Goal: Information Seeking & Learning: Learn about a topic

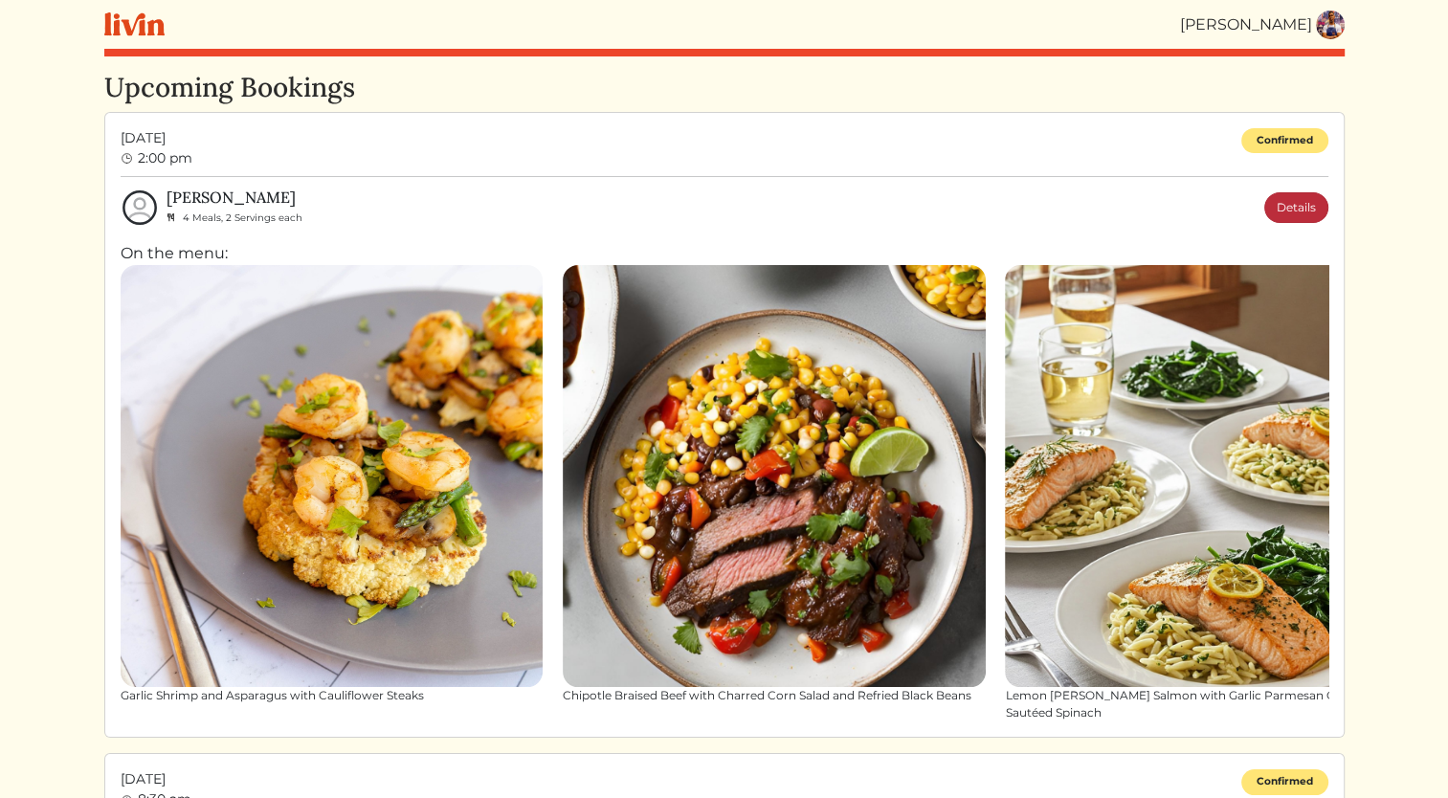
click at [1307, 216] on link "Details" at bounding box center [1296, 207] width 64 height 31
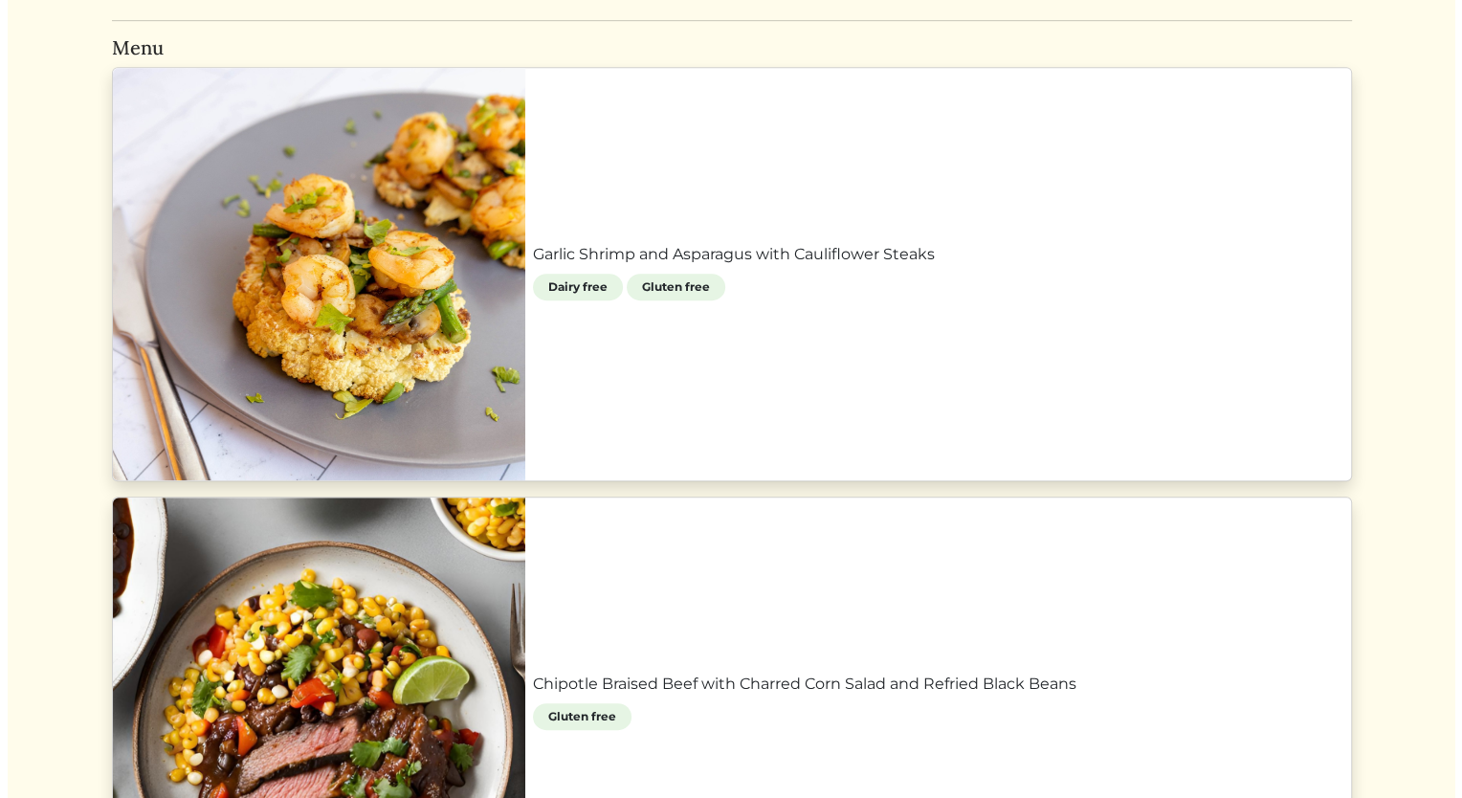
scroll to position [795, 0]
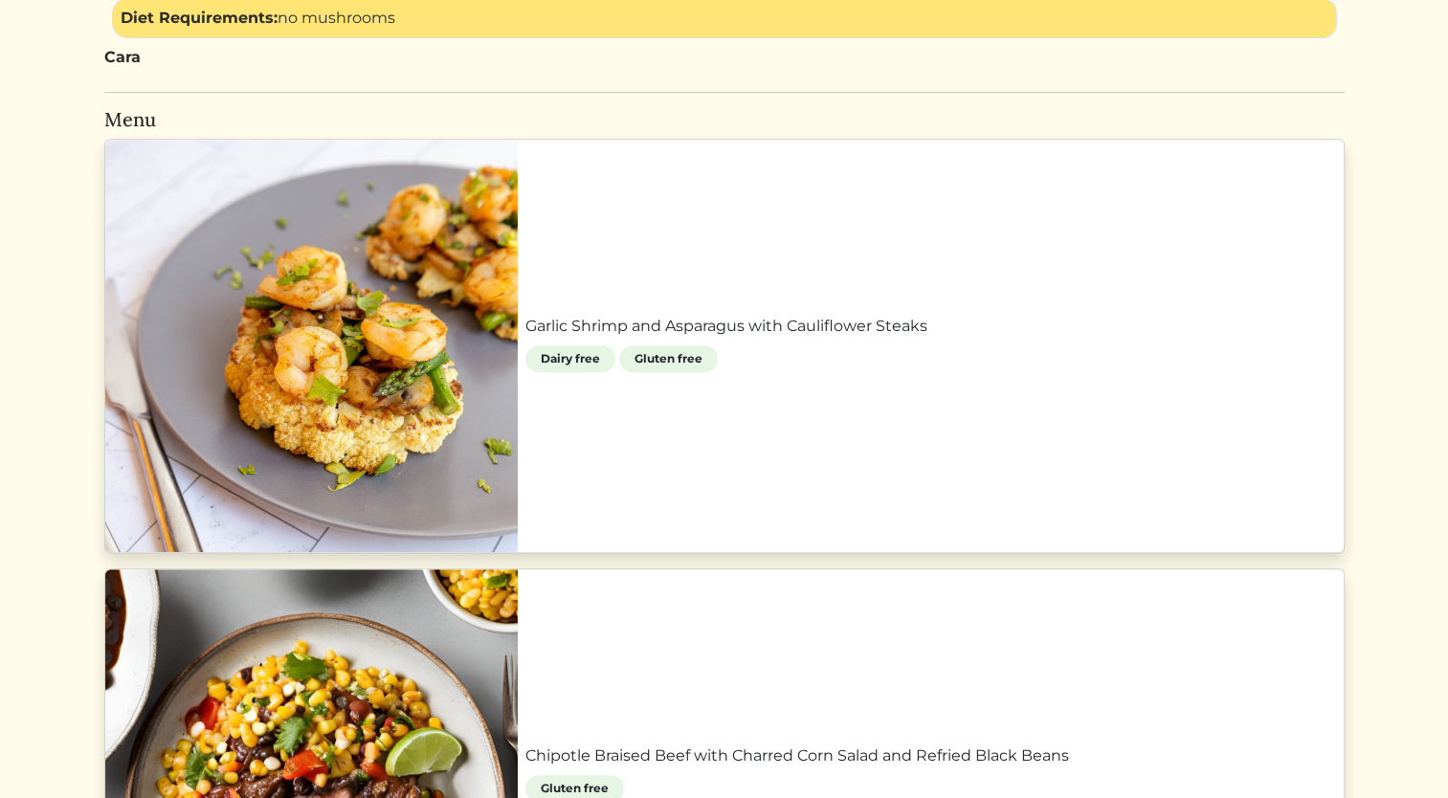
click at [911, 330] on link "Garlic Shrimp and Asparagus with Cauliflower Steaks" at bounding box center [930, 326] width 811 height 23
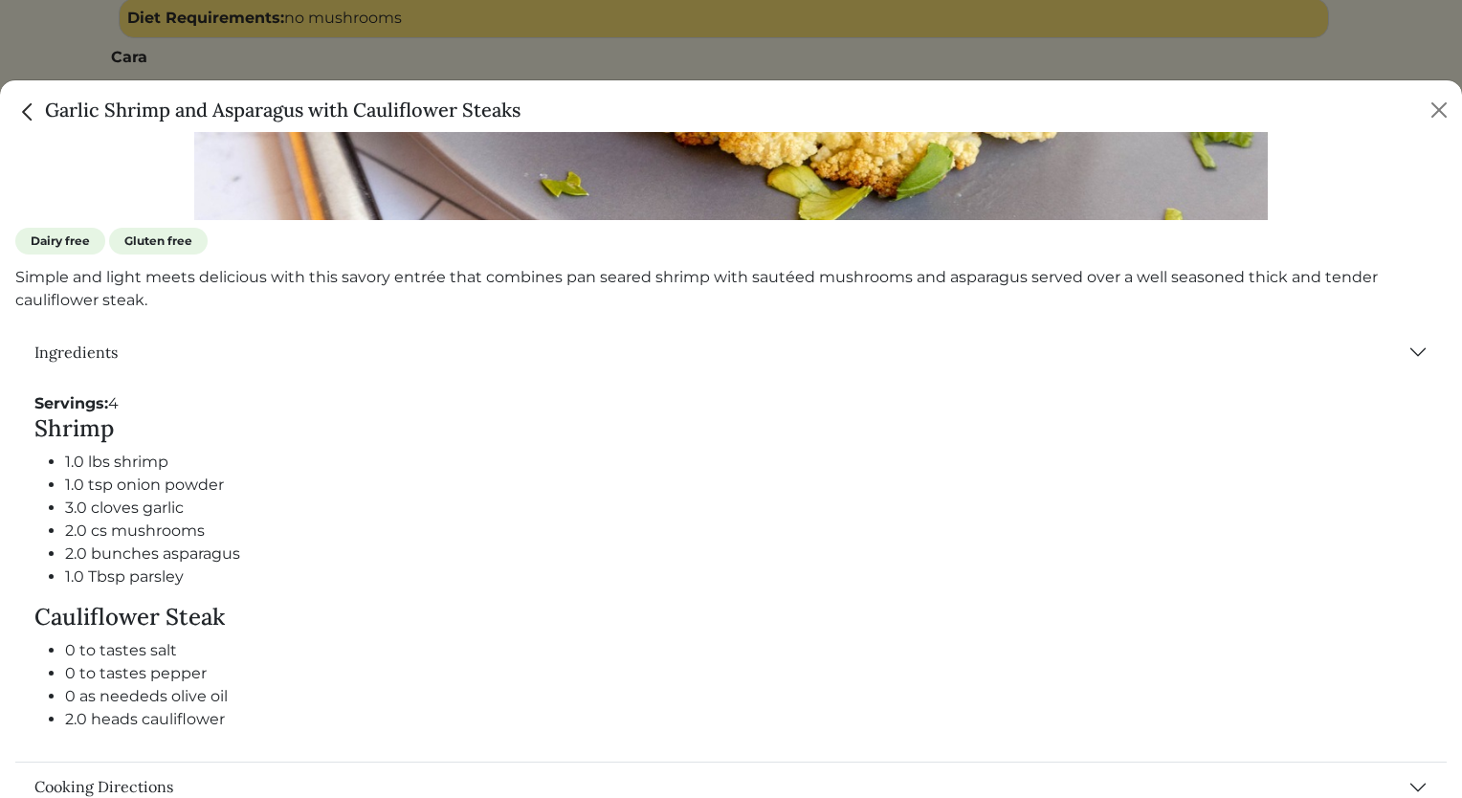
scroll to position [687, 0]
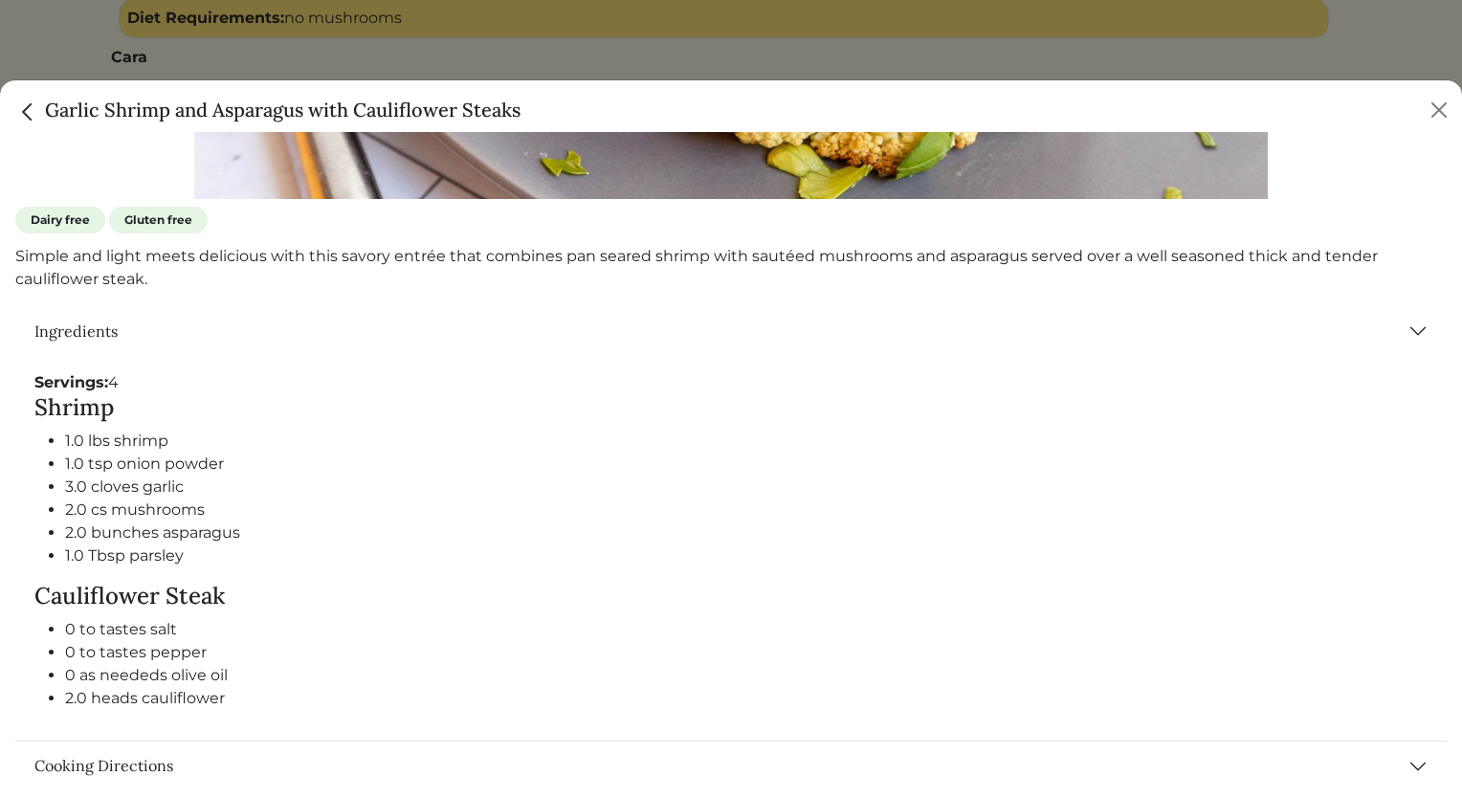
click at [1152, 507] on li "2.0 cs mushrooms" at bounding box center [746, 510] width 1363 height 23
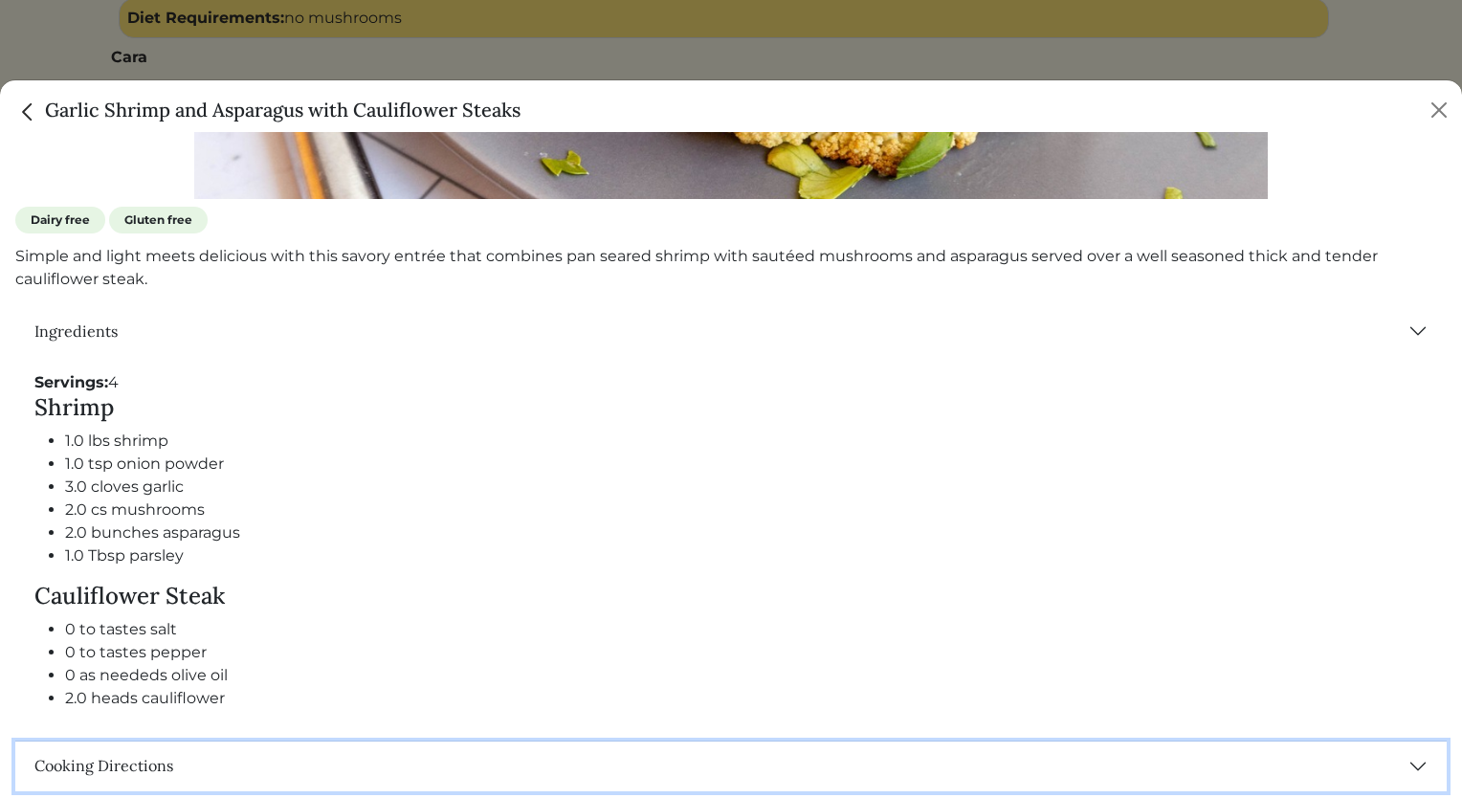
click at [167, 757] on button "Cooking Directions" at bounding box center [731, 767] width 1432 height 50
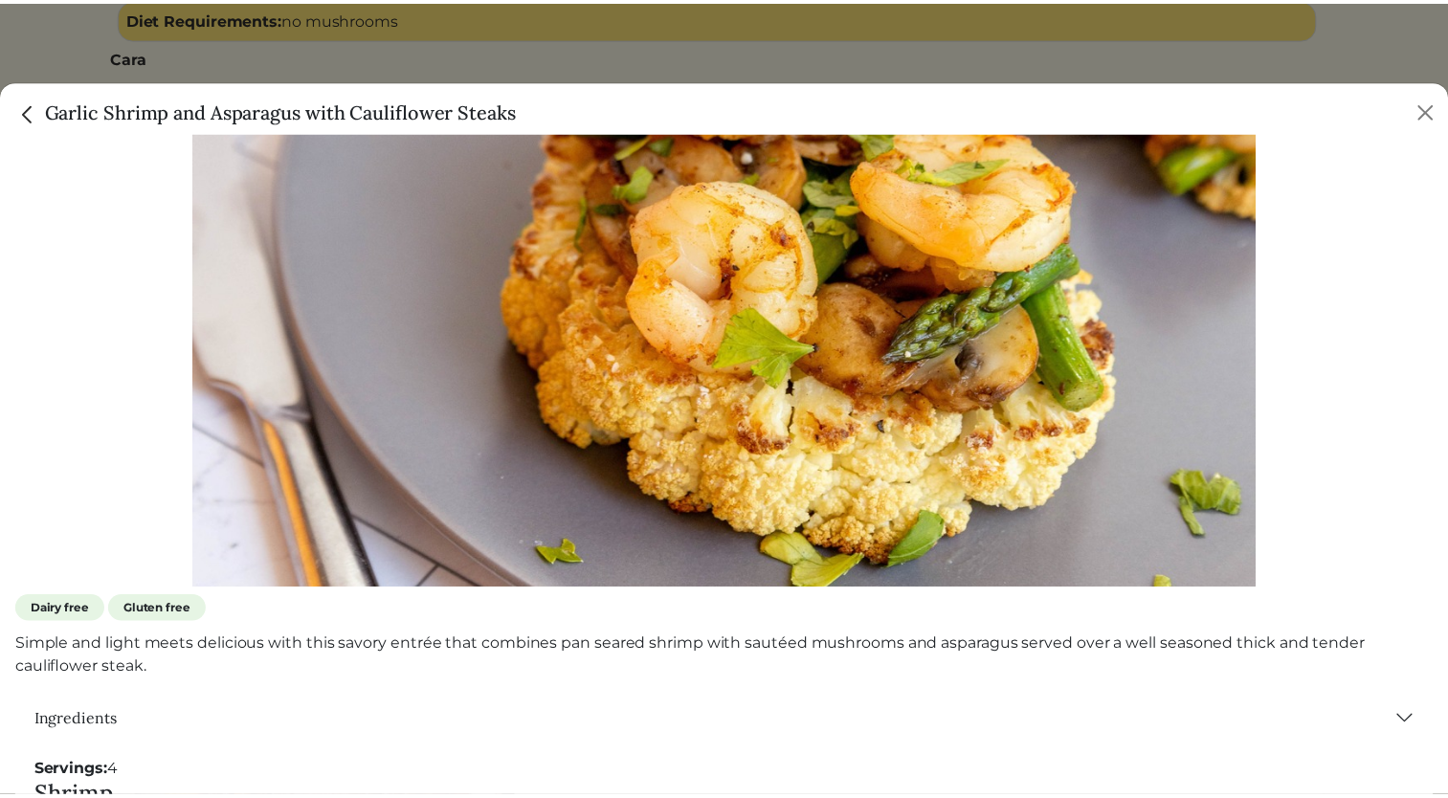
scroll to position [246, 0]
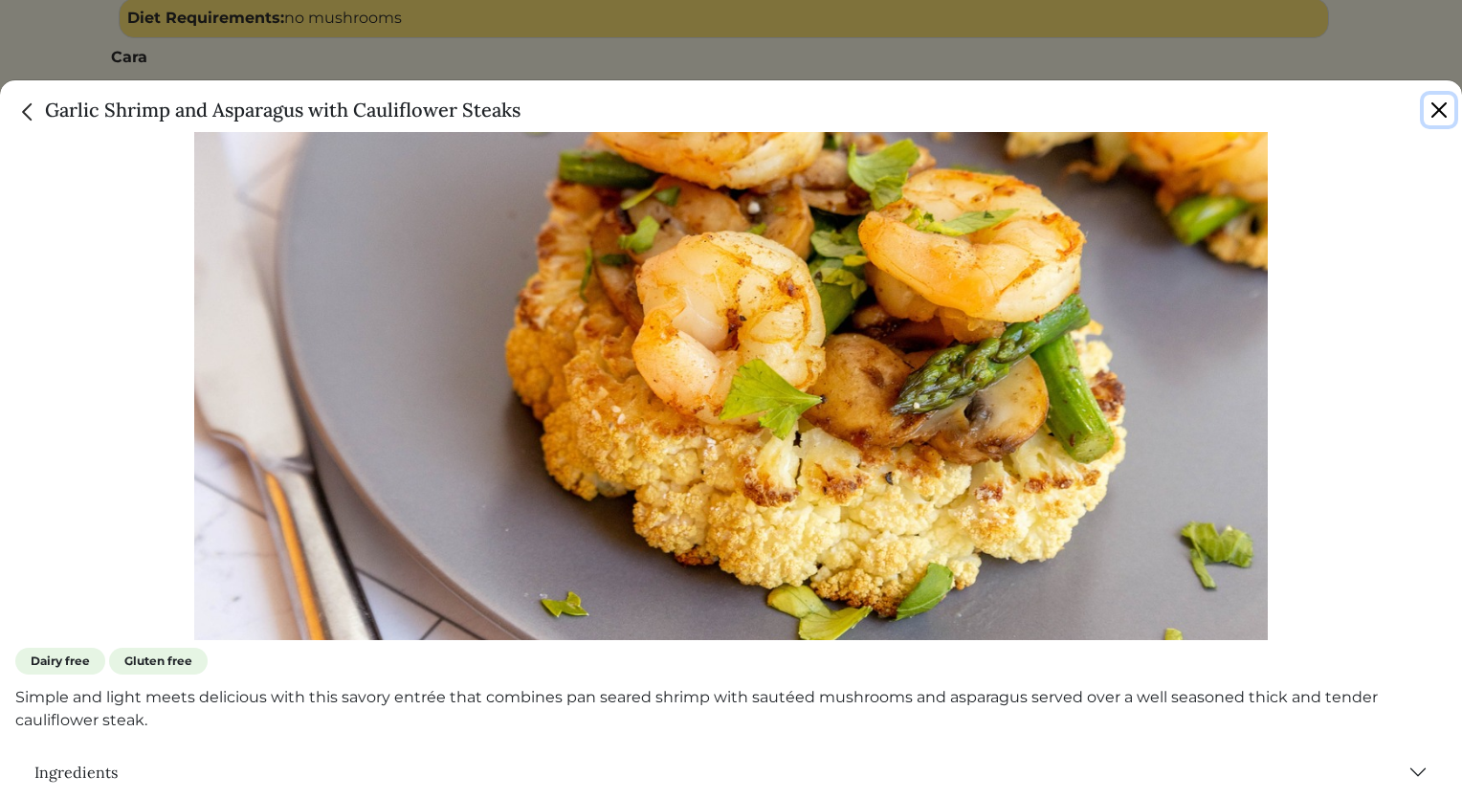
click at [1446, 109] on button "Close" at bounding box center [1439, 110] width 31 height 31
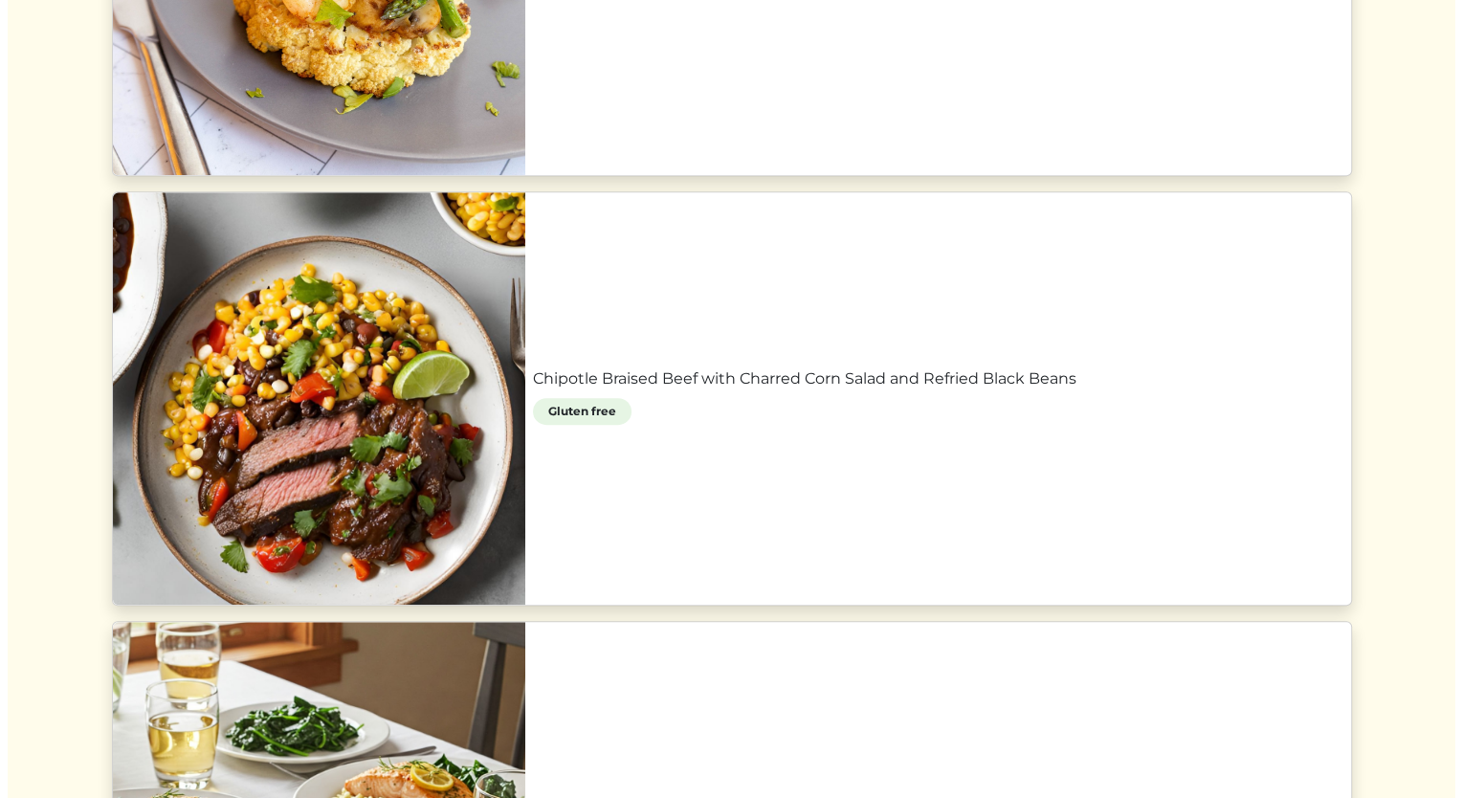
scroll to position [1175, 0]
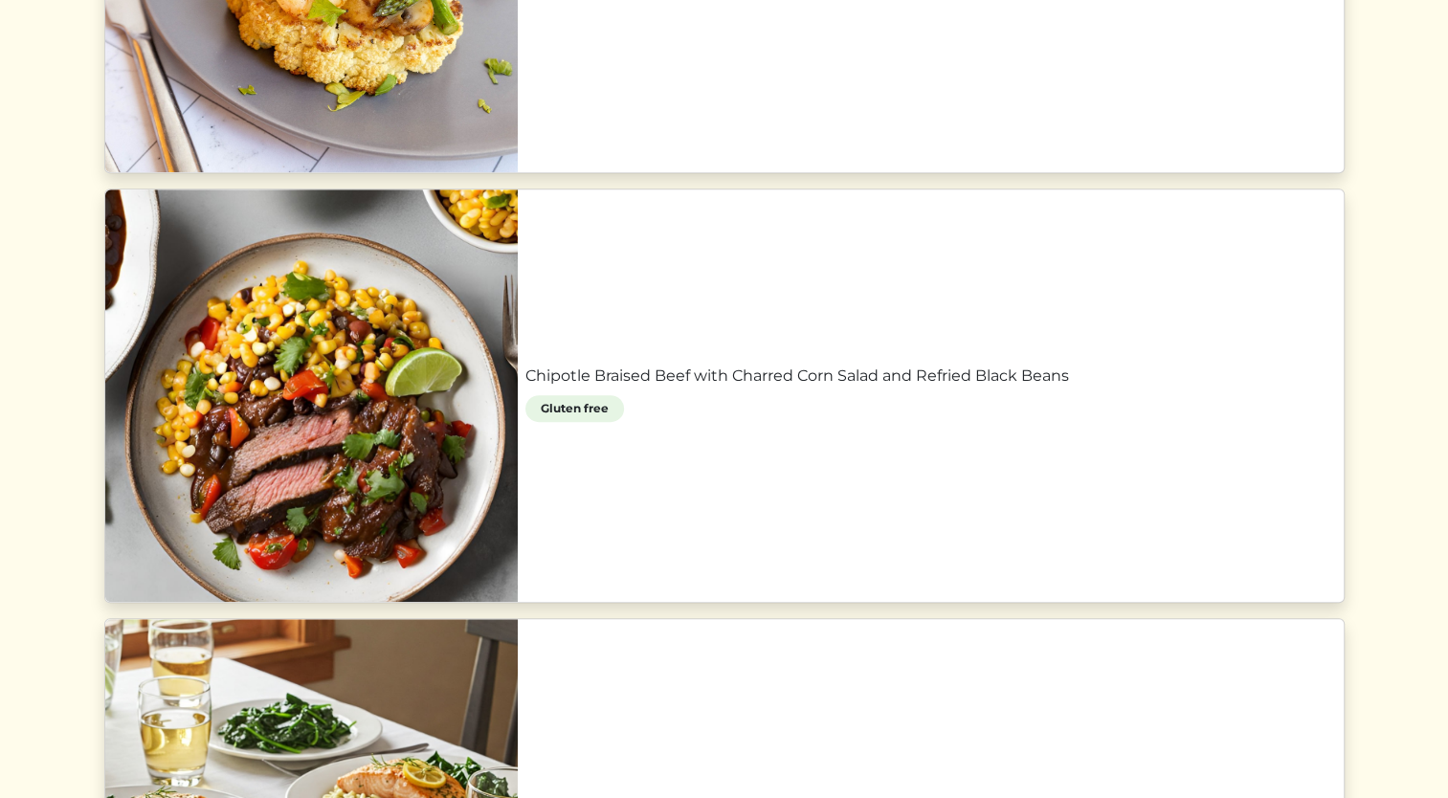
click at [1065, 388] on link "Chipotle Braised Beef with Charred Corn Salad and Refried Black Beans" at bounding box center [930, 376] width 811 height 23
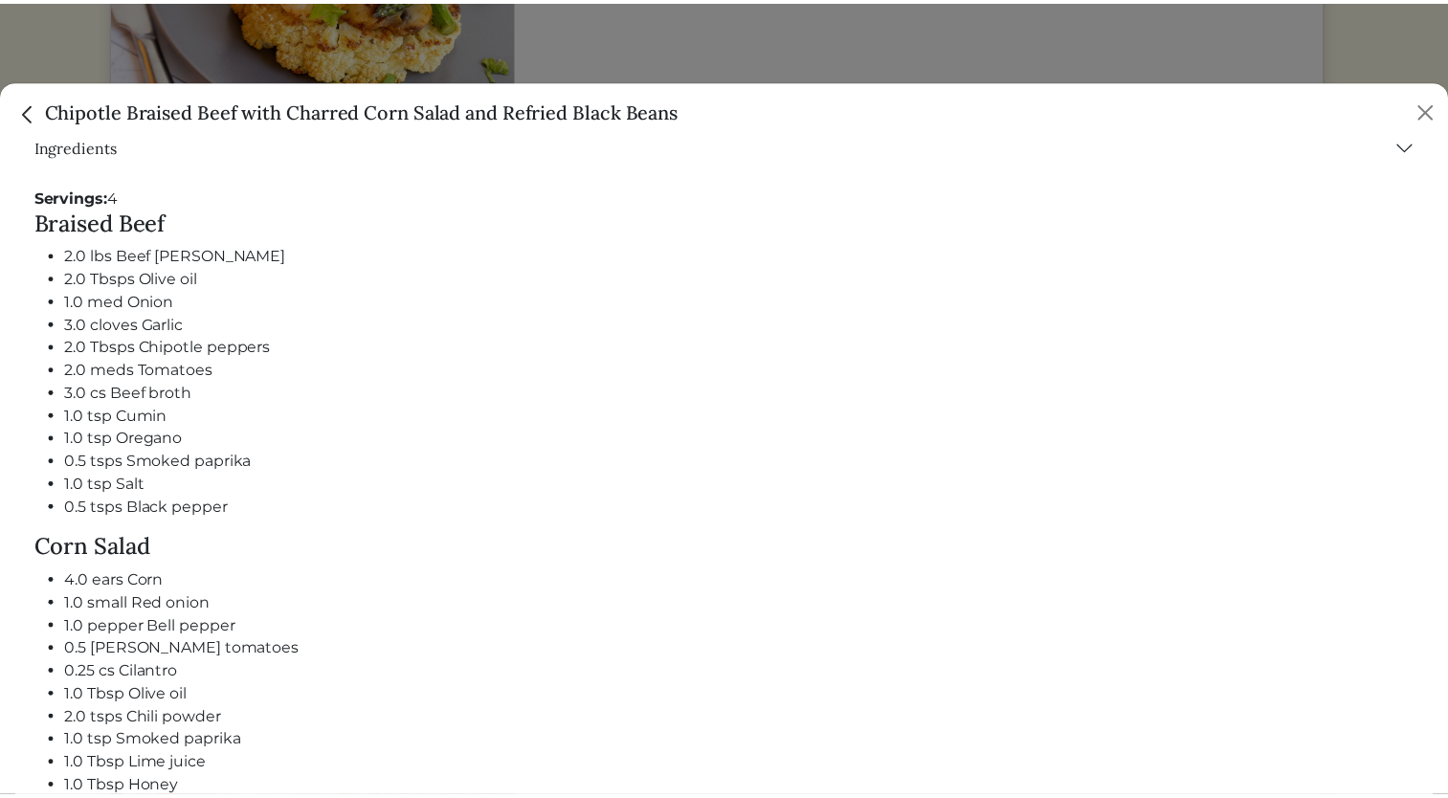
scroll to position [876, 0]
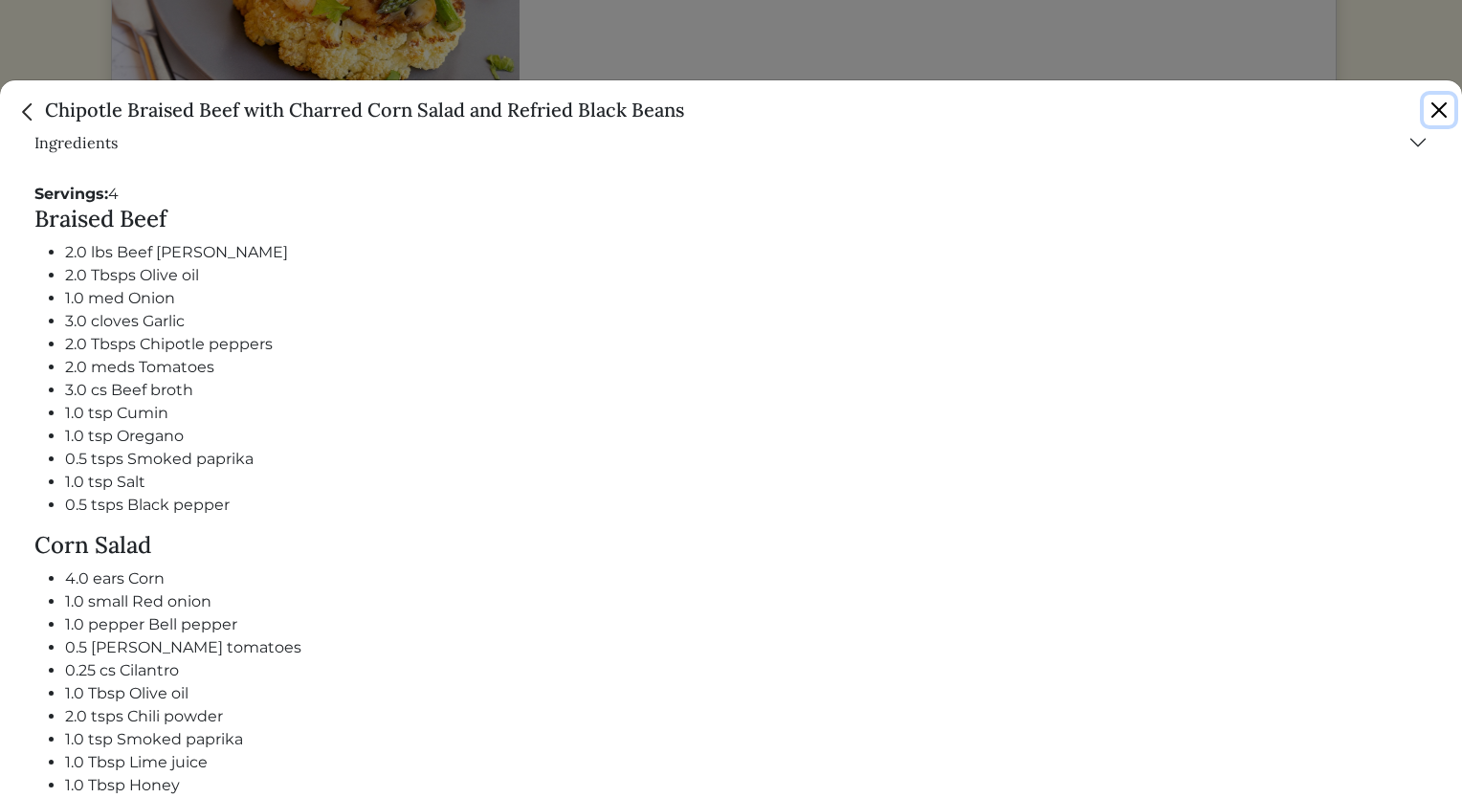
click at [1439, 110] on button "Close" at bounding box center [1439, 110] width 31 height 31
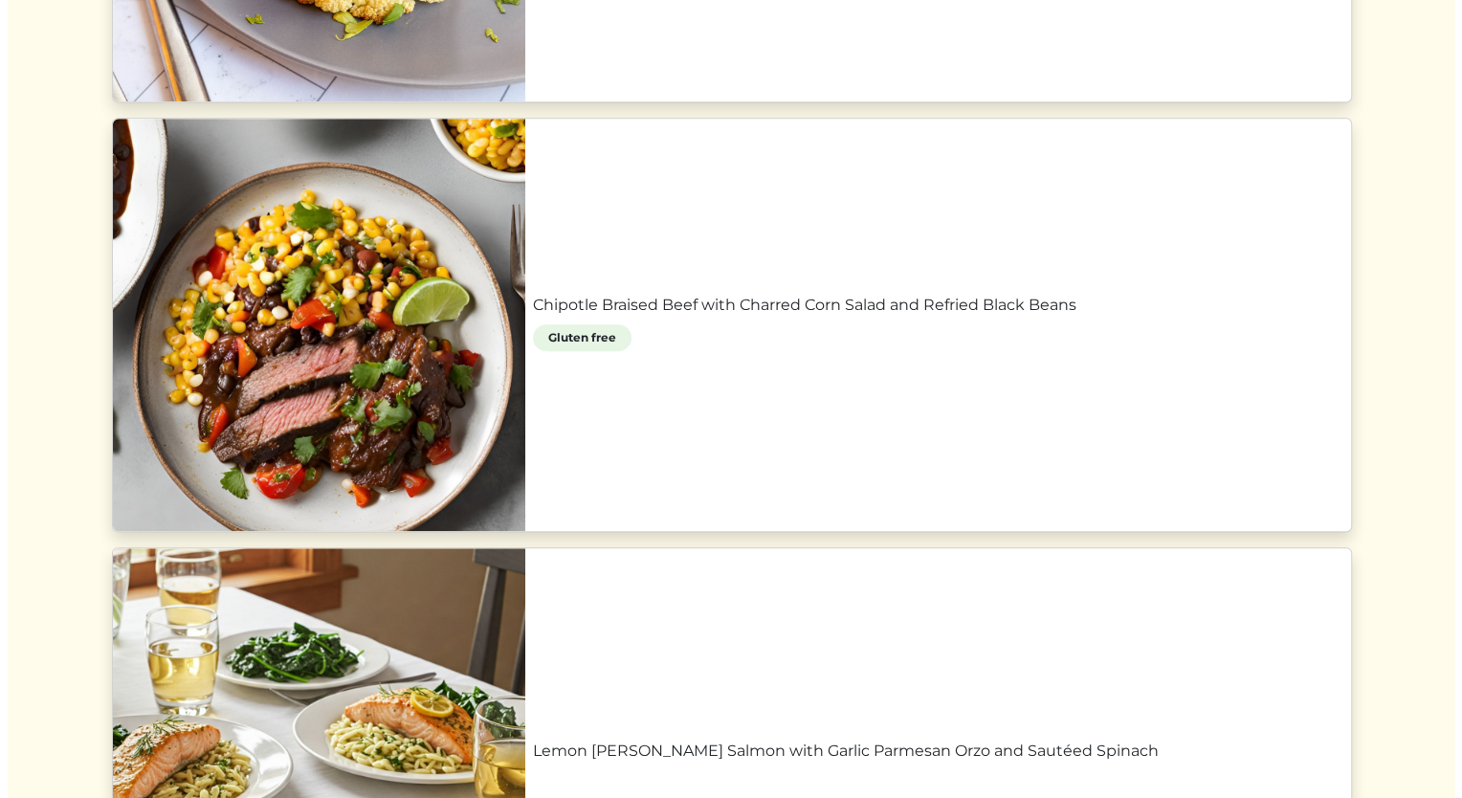
scroll to position [1249, 0]
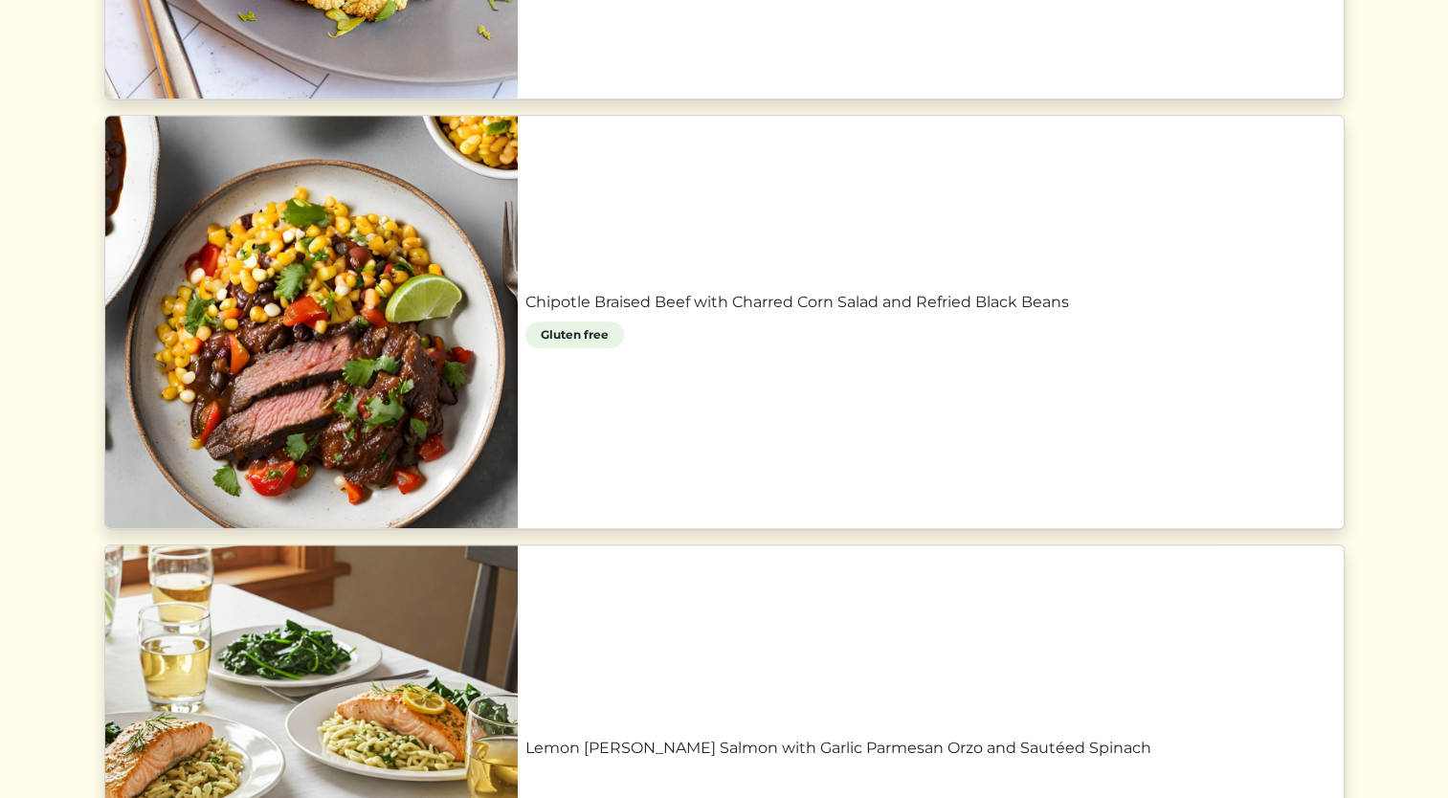
click at [1133, 304] on link "Chipotle Braised Beef with Charred Corn Salad and Refried Black Beans" at bounding box center [930, 302] width 811 height 23
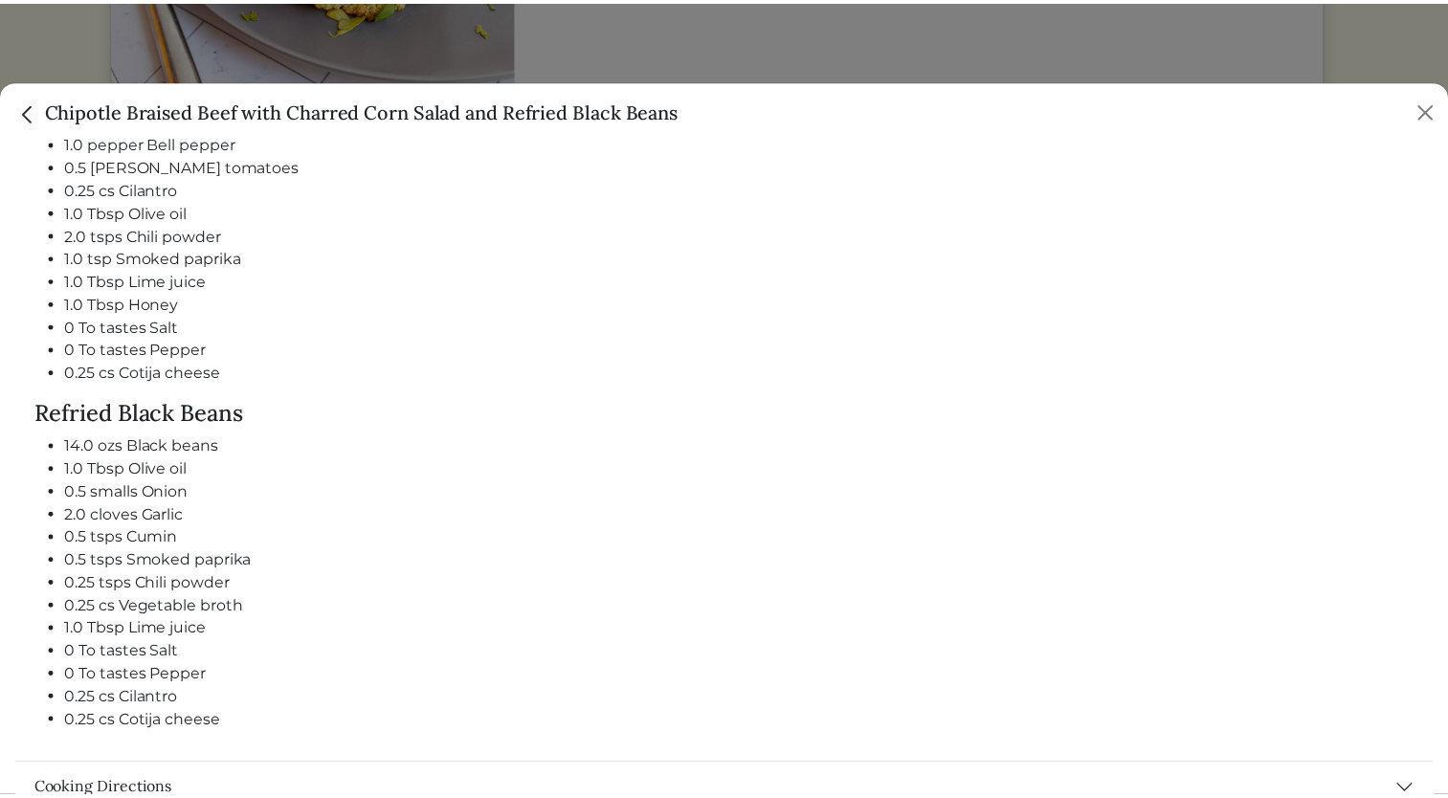
scroll to position [1381, 0]
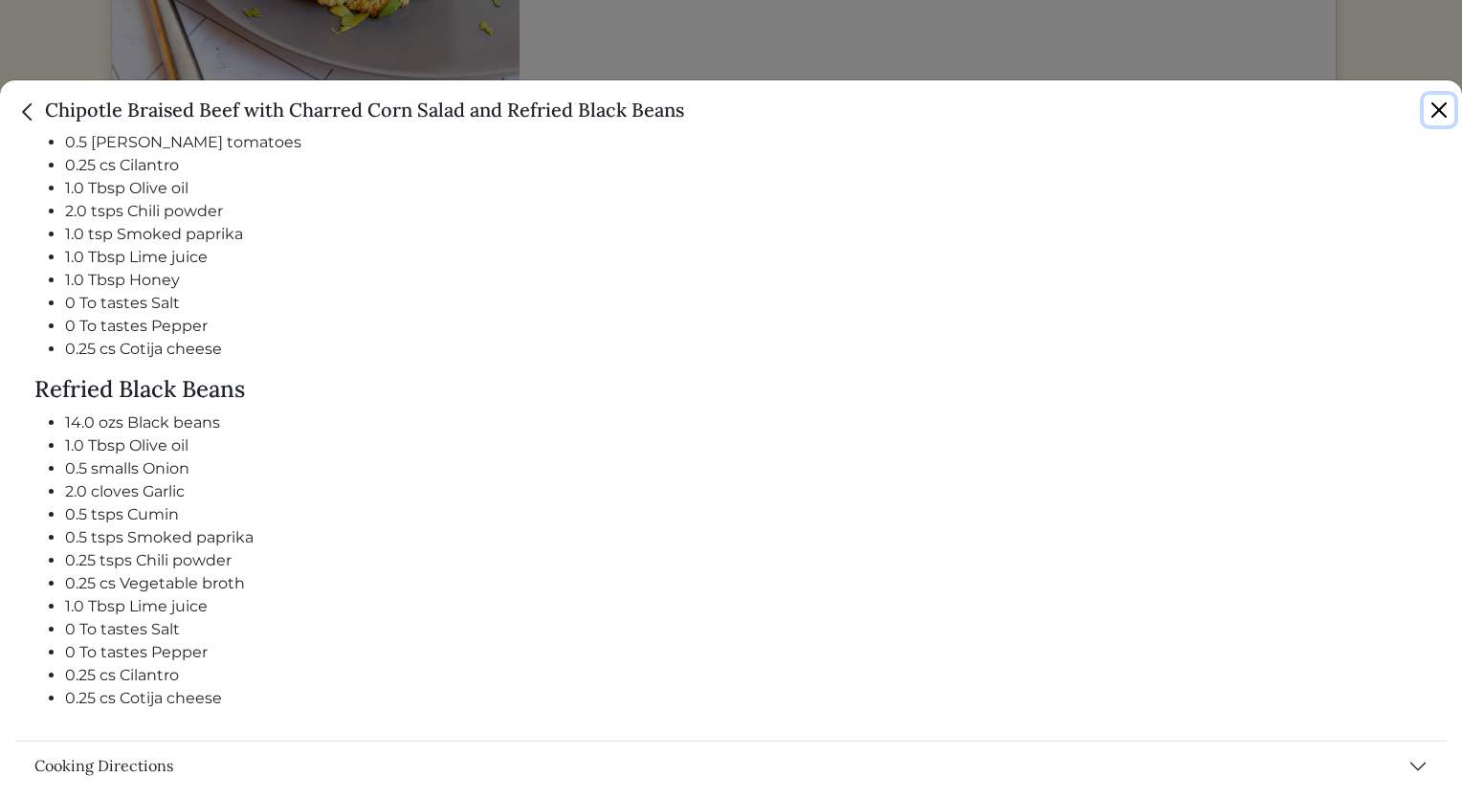
click at [1443, 109] on button "Close" at bounding box center [1439, 110] width 31 height 31
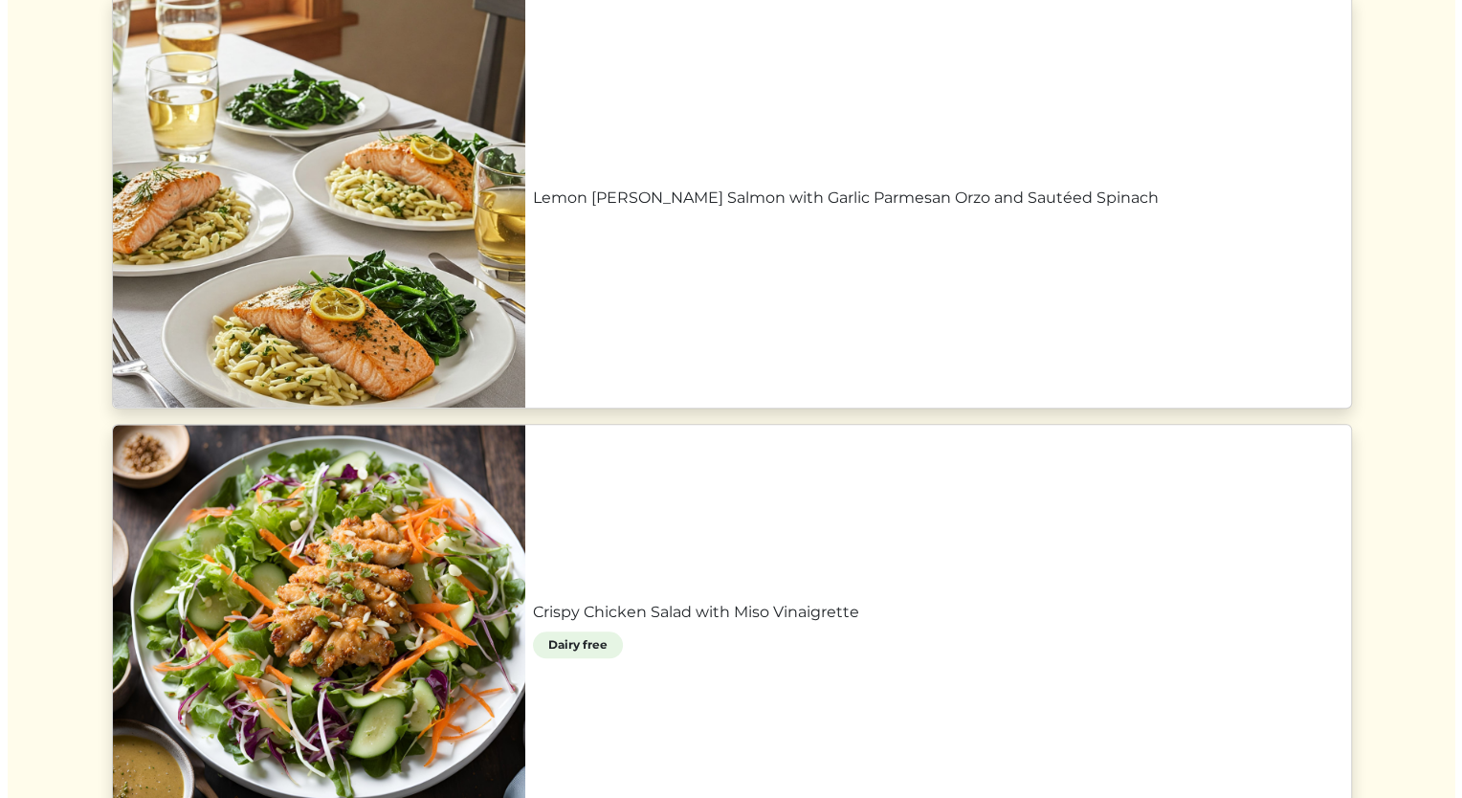
scroll to position [1833, 0]
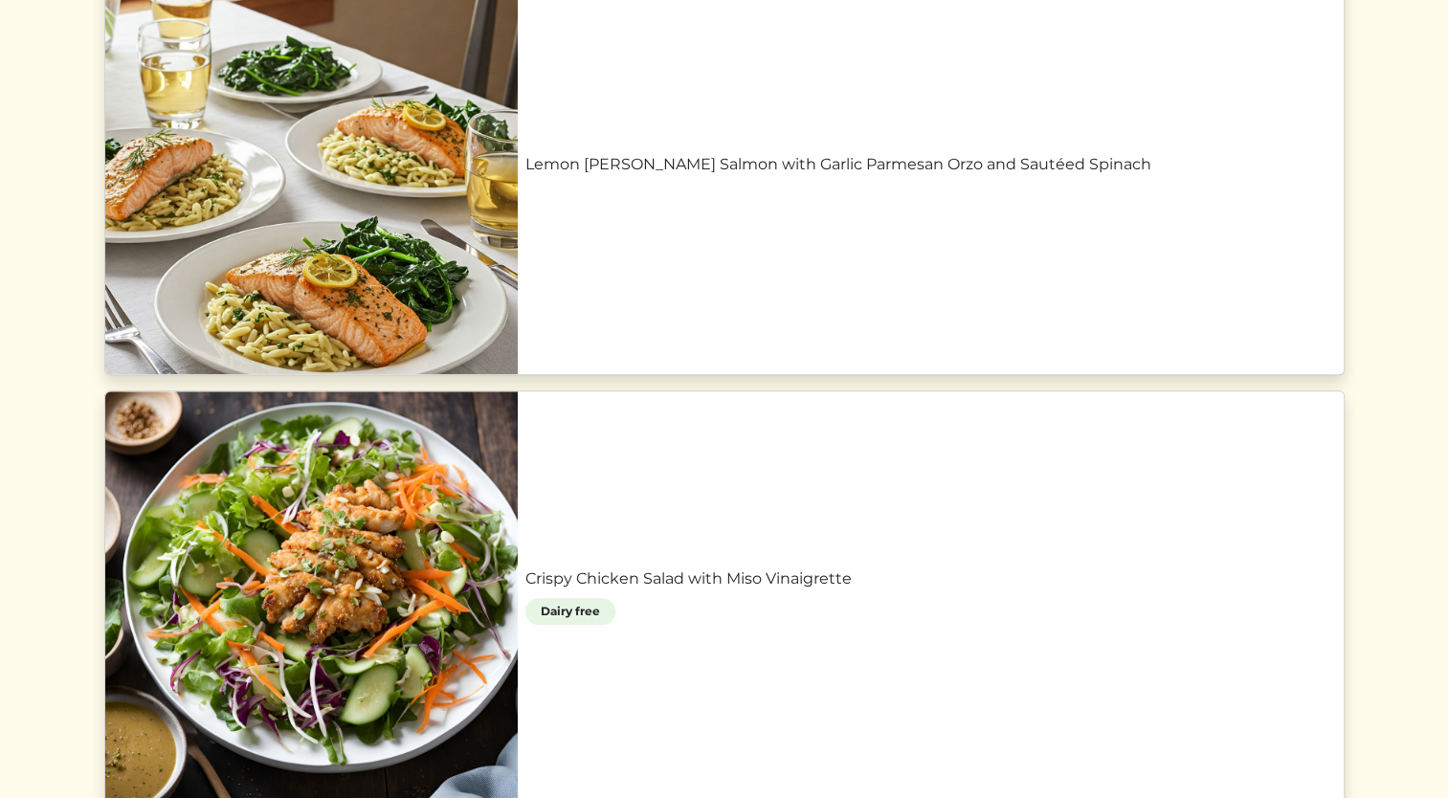
click at [1148, 590] on link "Crispy Chicken Salad with Miso Vinaigrette" at bounding box center [930, 579] width 811 height 23
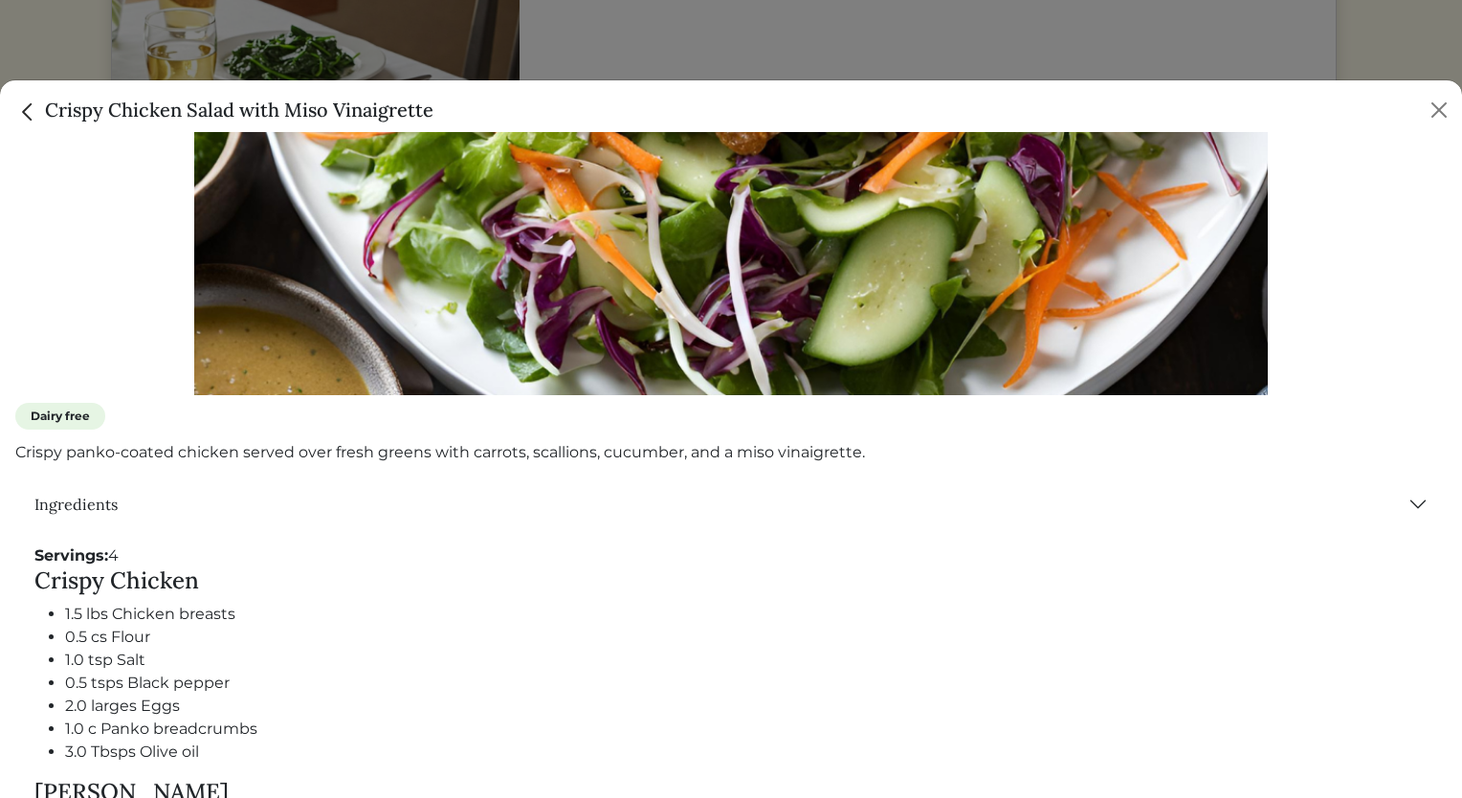
scroll to position [486, 0]
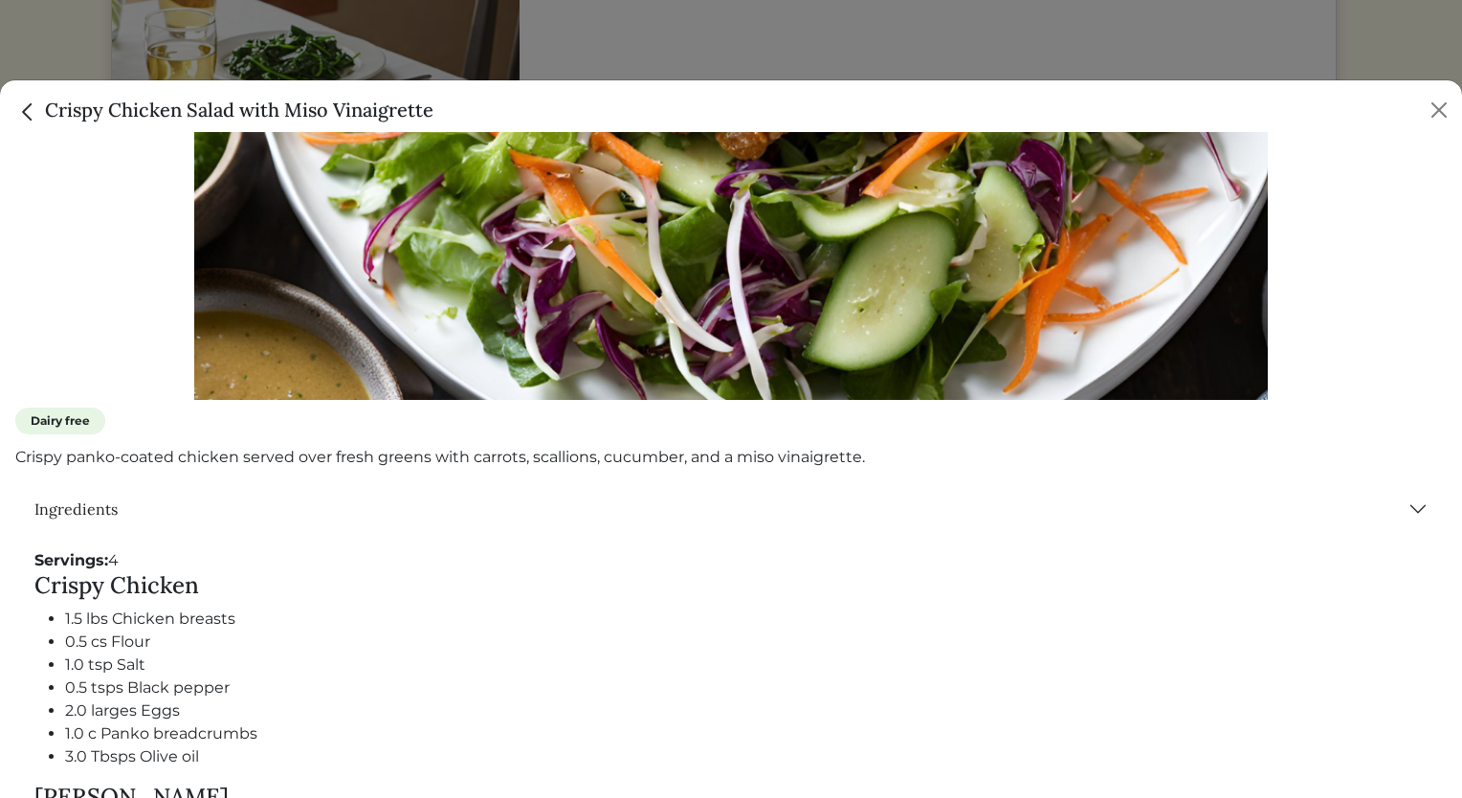
click at [1445, 438] on div "Poultry New Items Months Menu Dairy free Crispy panko-coated chicken served ove…" at bounding box center [731, 465] width 1462 height 666
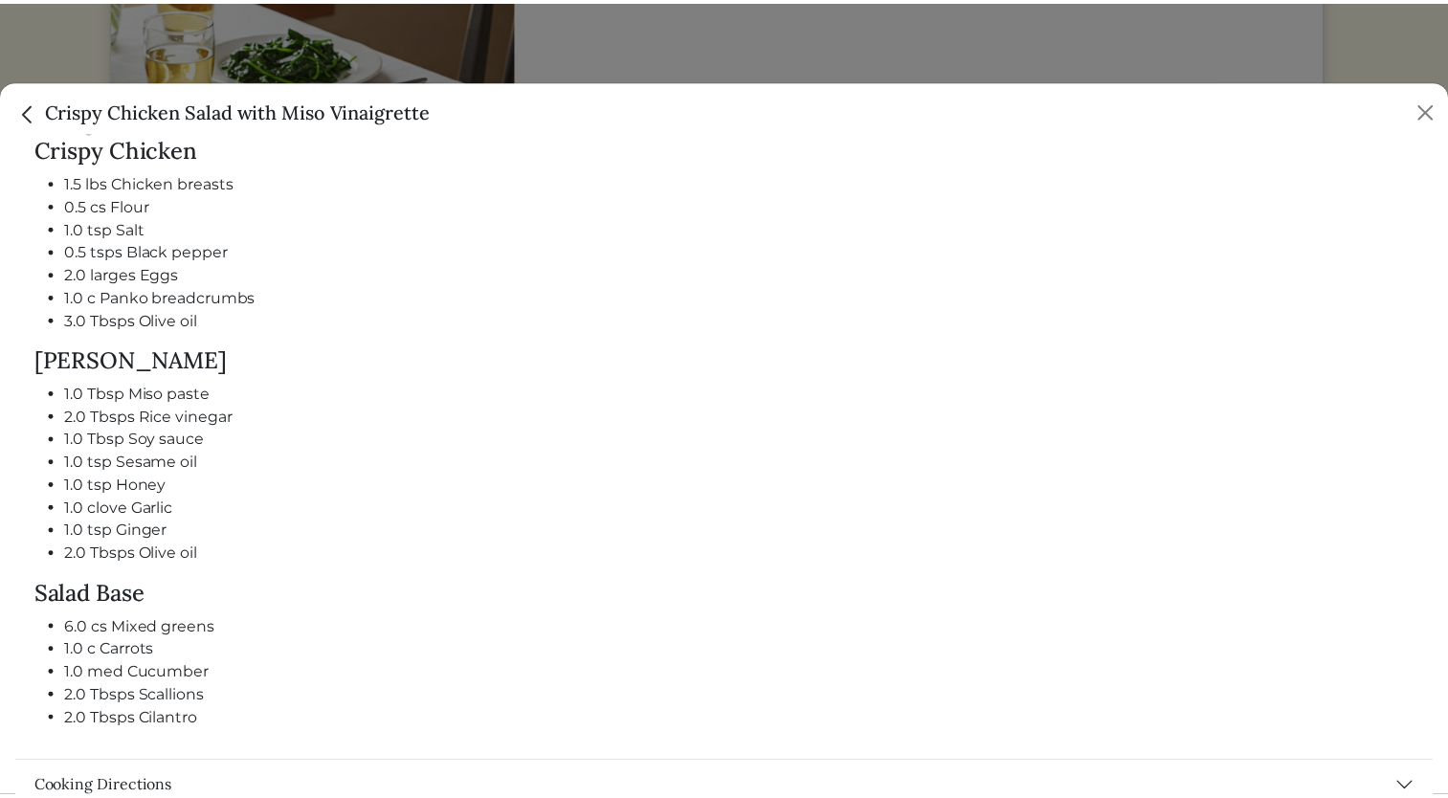
scroll to position [924, 0]
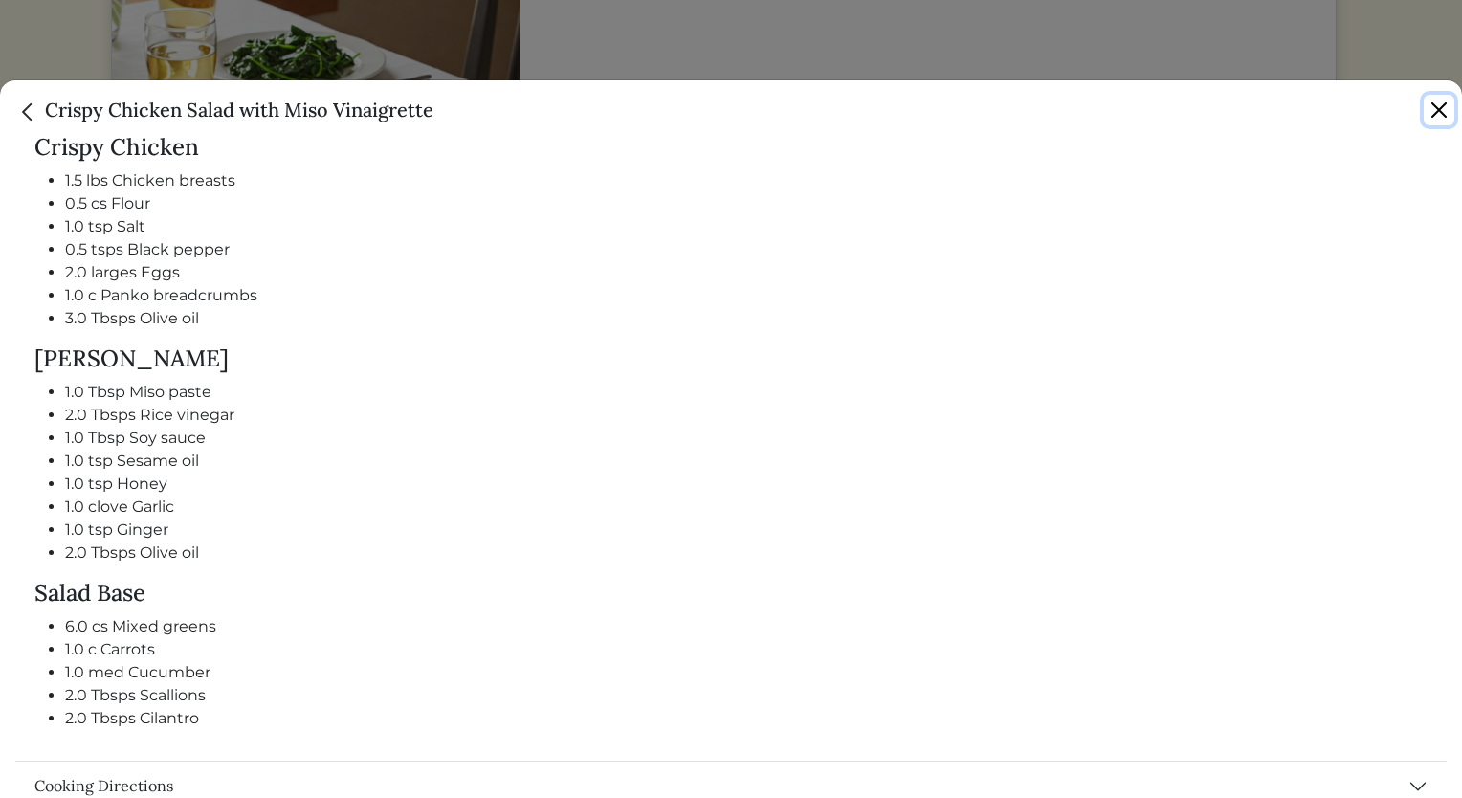
click at [1441, 117] on button "Close" at bounding box center [1439, 110] width 31 height 31
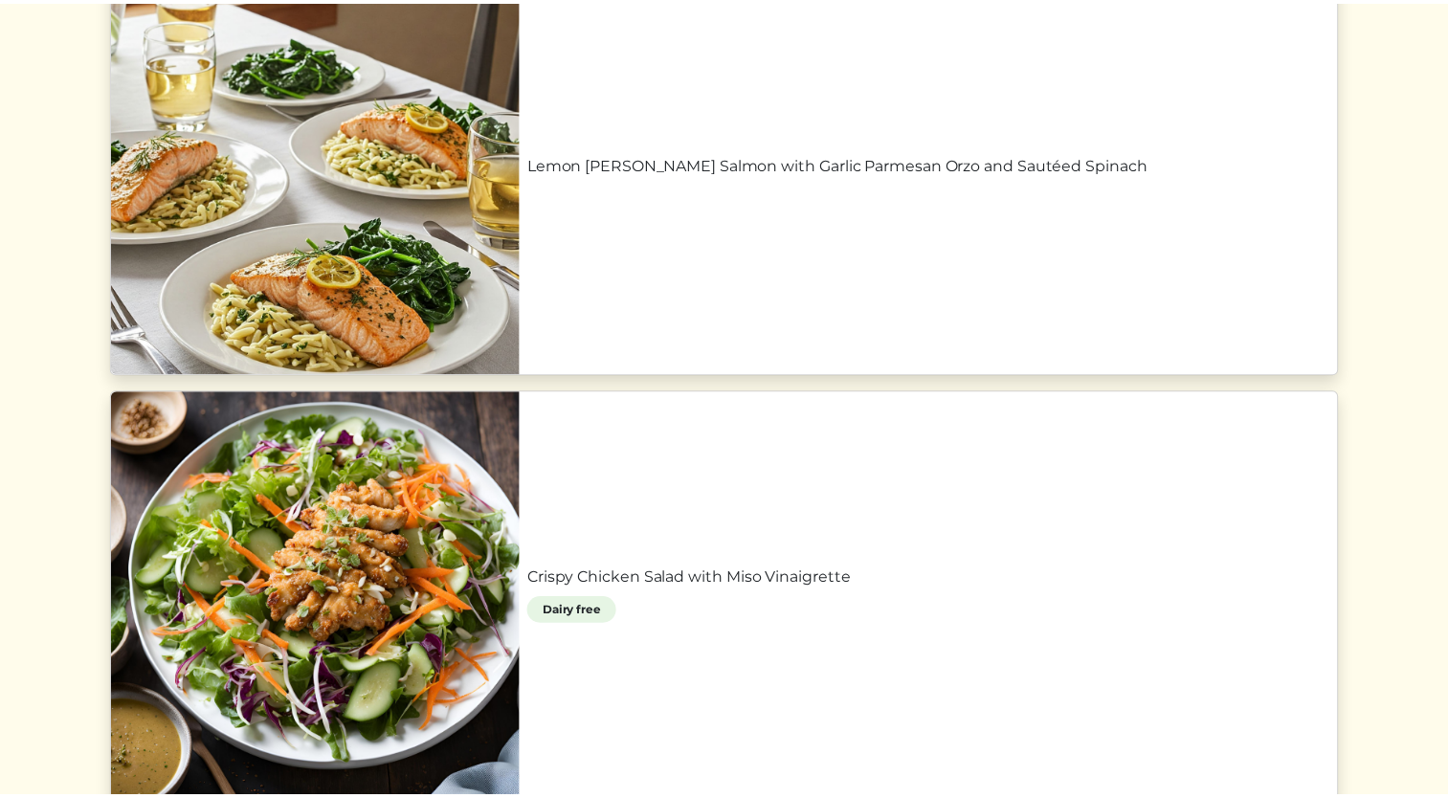
scroll to position [917, 0]
